Goal: Transaction & Acquisition: Purchase product/service

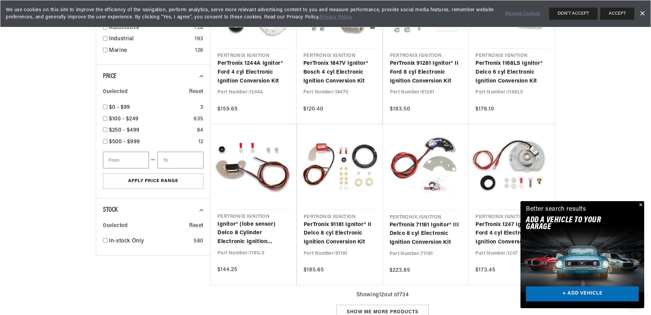
scroll to position [0, 35]
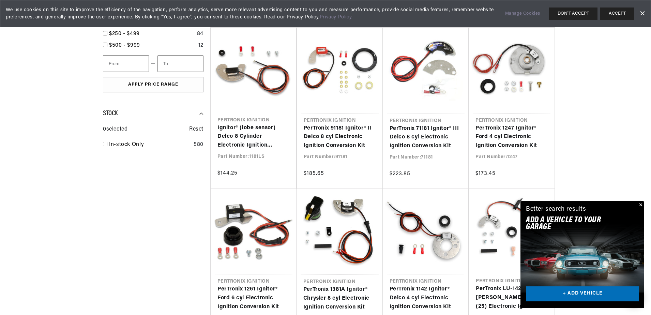
scroll to position [682, 0]
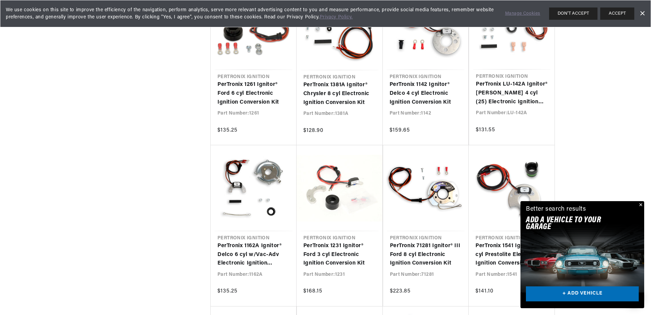
click at [642, 205] on button "Close" at bounding box center [640, 205] width 8 height 8
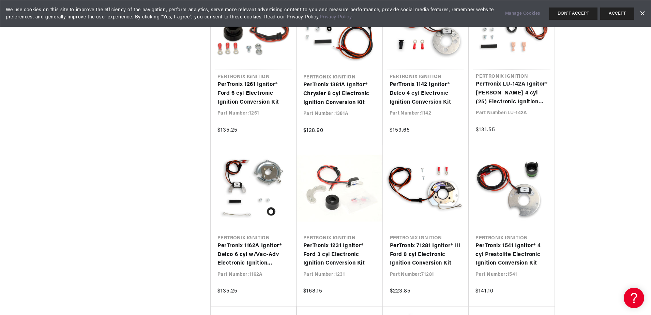
scroll to position [0, 65]
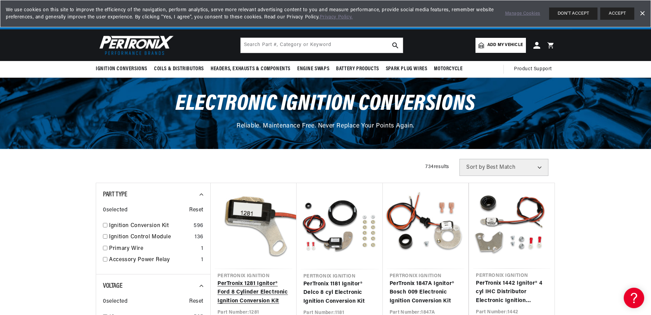
click at [266, 295] on link "PerTronix 1281 Ignitor® Ford 8 Cylinder Electronic Ignition Conversion Kit" at bounding box center [254, 293] width 72 height 26
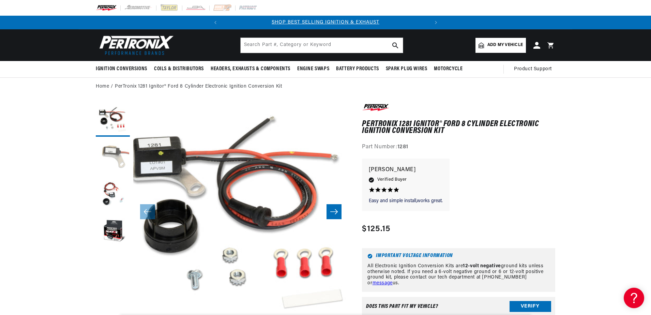
click at [110, 157] on button "Load image 2 in gallery view" at bounding box center [113, 157] width 34 height 34
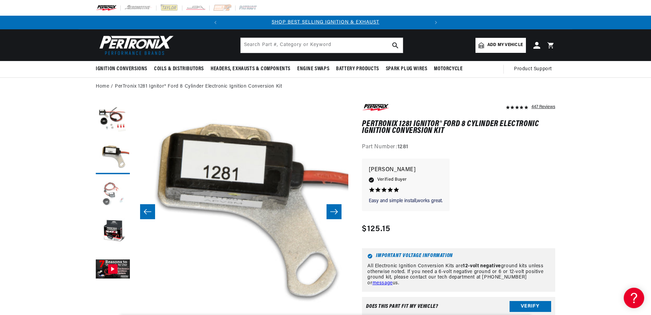
click at [109, 192] on button "Load image 3 in gallery view" at bounding box center [113, 195] width 34 height 34
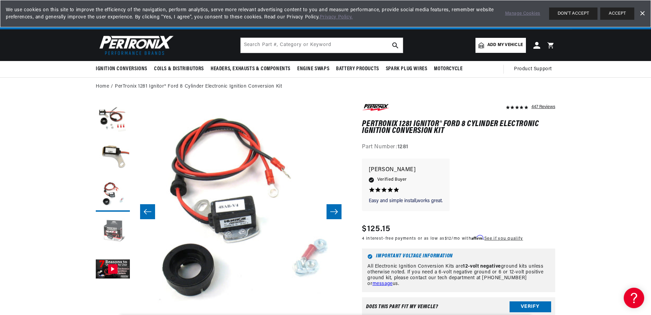
click at [114, 237] on button "Load image 4 in gallery view" at bounding box center [113, 232] width 34 height 34
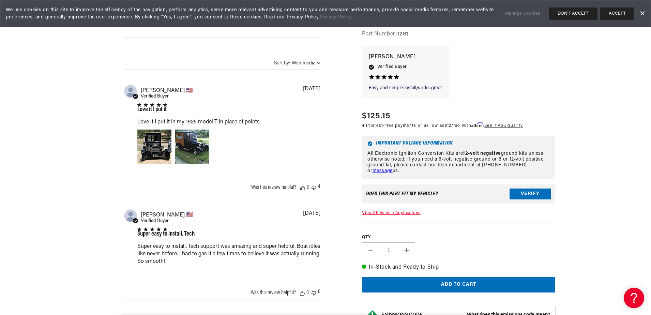
scroll to position [580, 0]
